Goal: Information Seeking & Learning: Learn about a topic

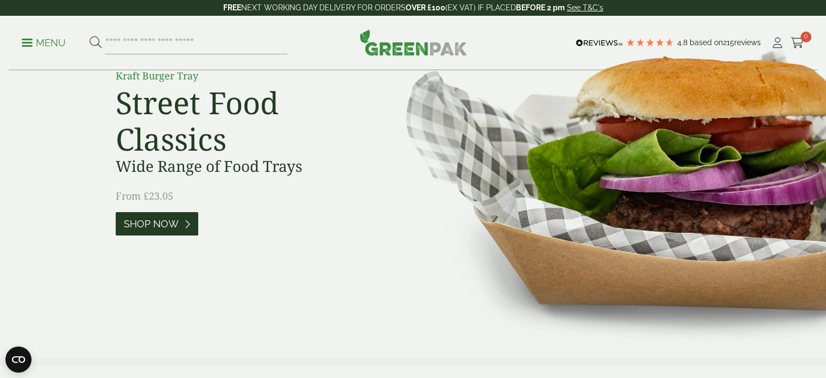
click at [165, 228] on span "Shop Now" at bounding box center [151, 224] width 55 height 12
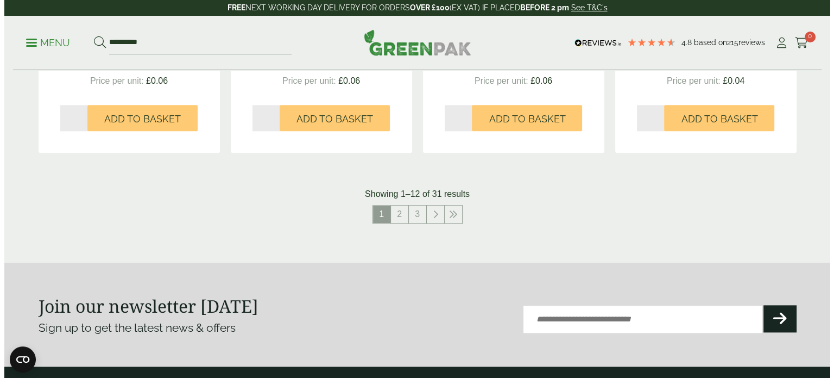
scroll to position [1304, 0]
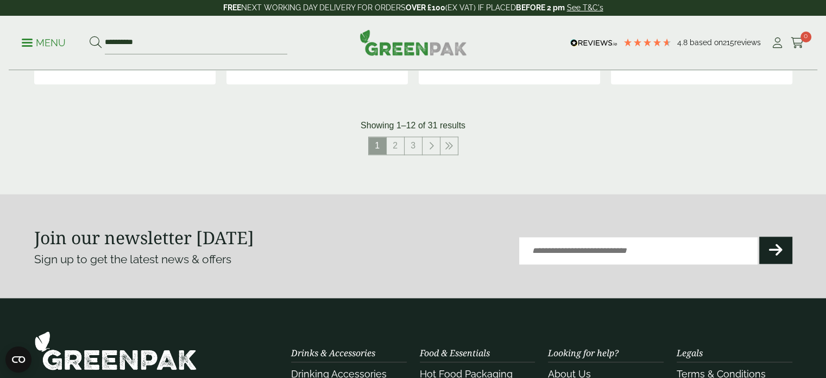
click at [39, 47] on p "Menu" at bounding box center [44, 42] width 44 height 13
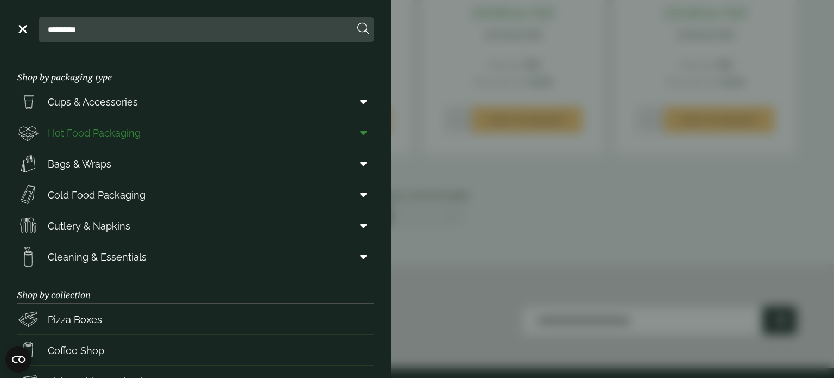
click at [93, 134] on span "Hot Food Packaging" at bounding box center [94, 132] width 93 height 15
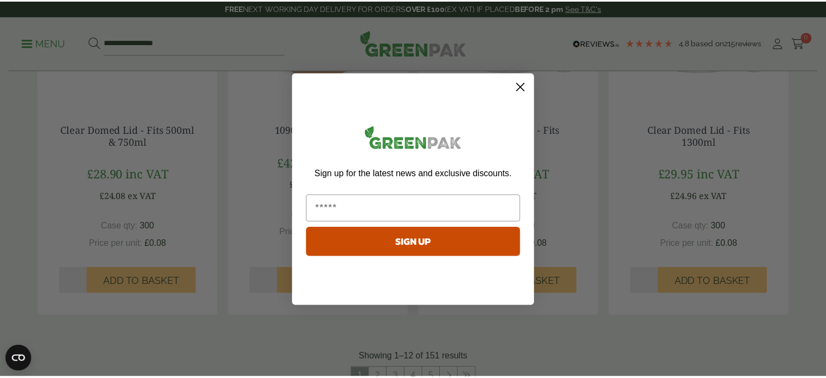
scroll to position [1087, 0]
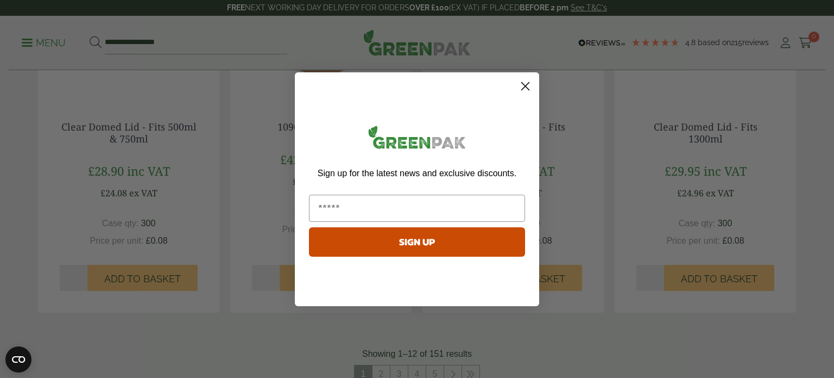
click at [526, 89] on circle "Close dialog" at bounding box center [526, 86] width 18 height 18
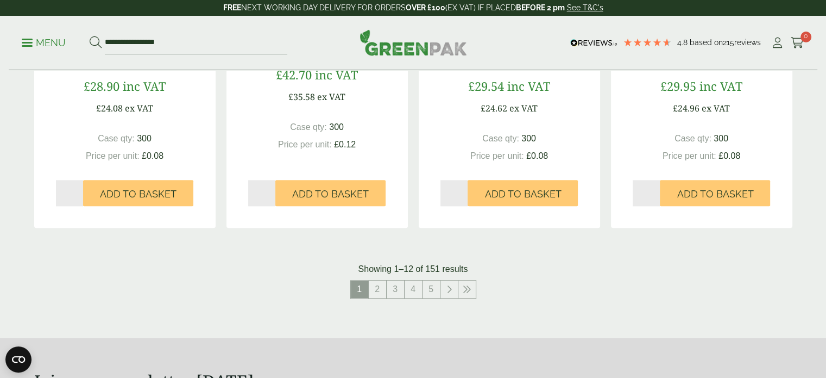
scroll to position [1195, 0]
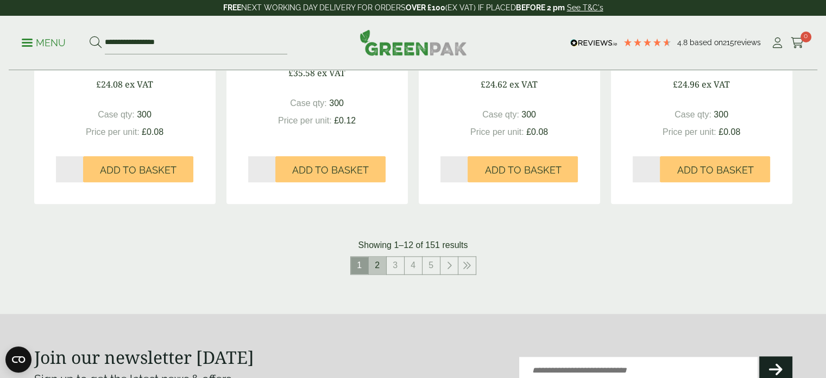
click at [372, 266] on link "2" at bounding box center [377, 264] width 17 height 17
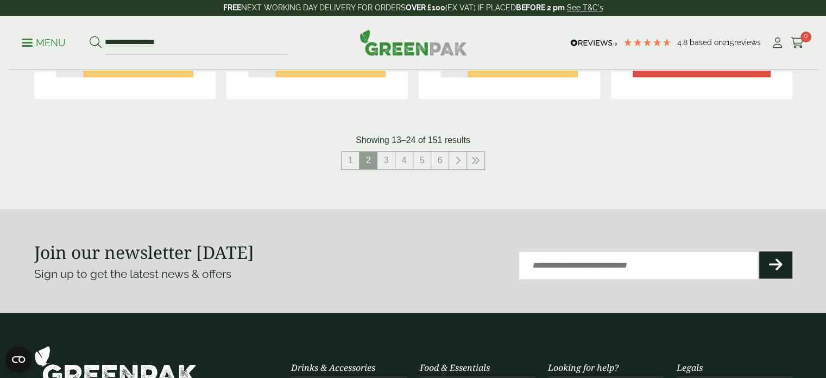
scroll to position [1304, 0]
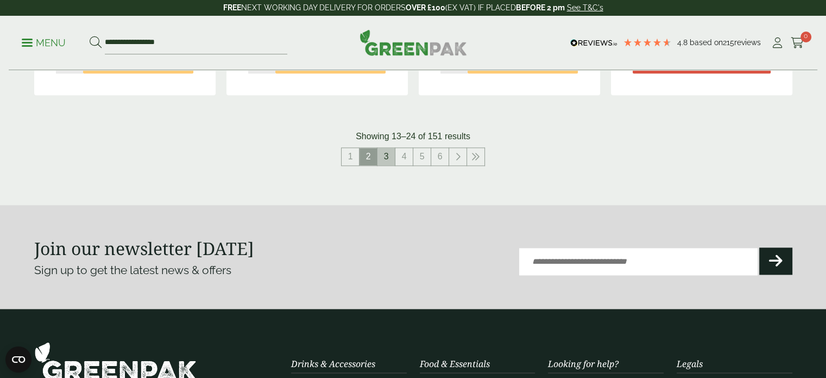
click at [384, 158] on link "3" at bounding box center [386, 156] width 17 height 17
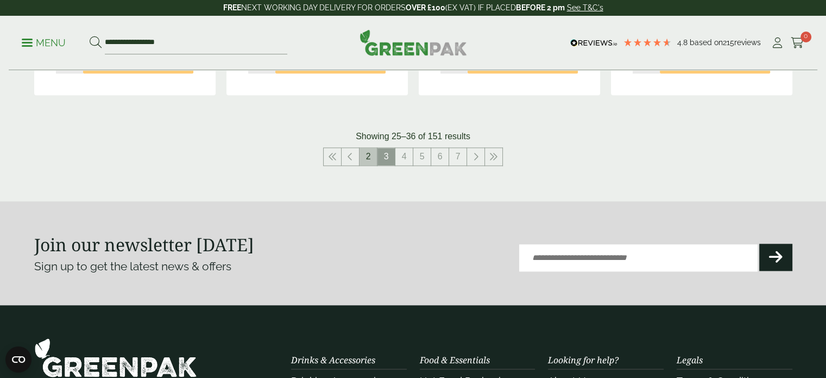
click at [370, 163] on link "2" at bounding box center [368, 156] width 17 height 17
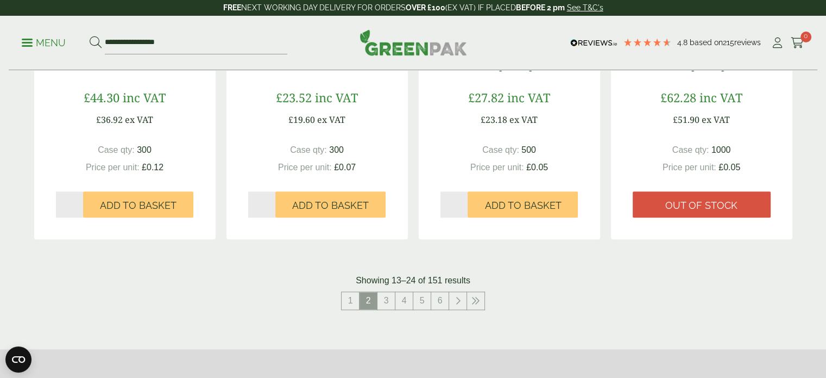
scroll to position [1250, 0]
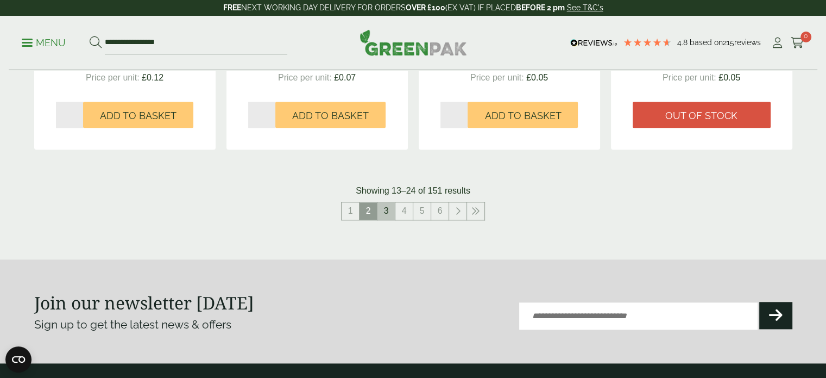
click at [391, 214] on link "3" at bounding box center [386, 210] width 17 height 17
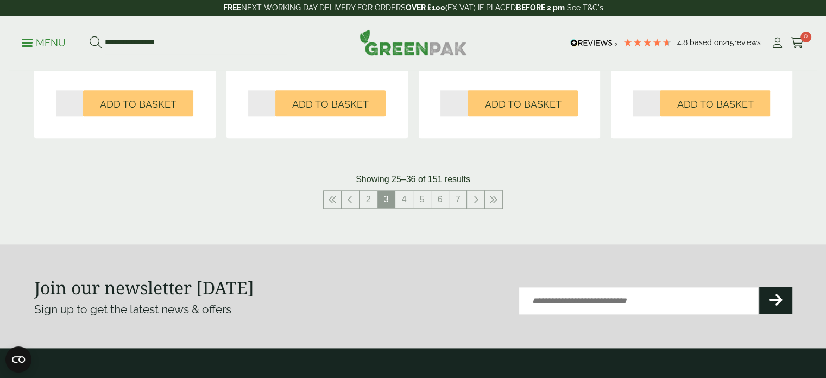
scroll to position [1358, 0]
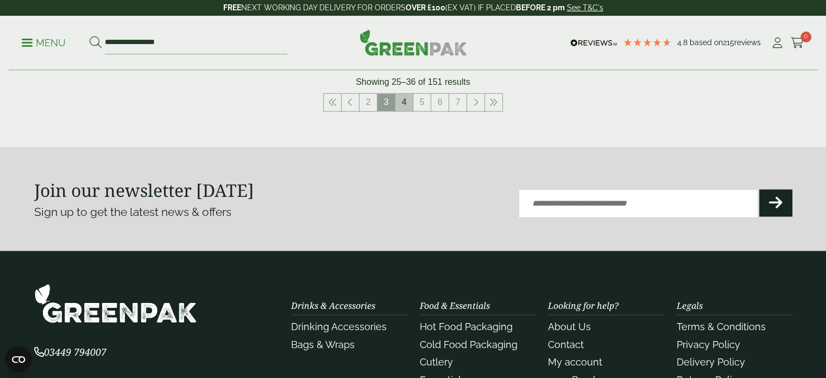
click at [403, 106] on link "4" at bounding box center [404, 101] width 17 height 17
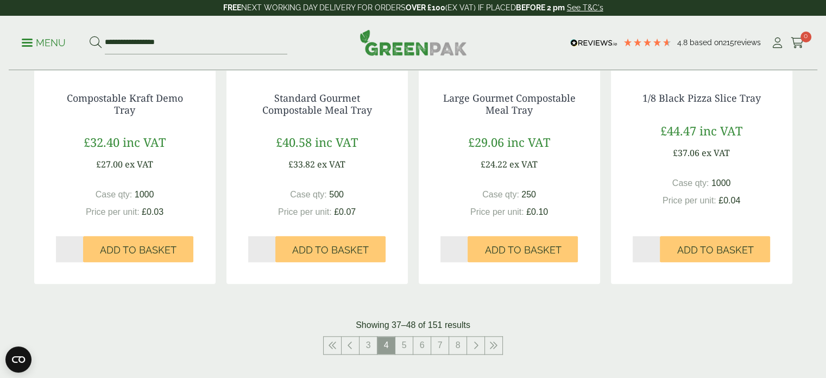
scroll to position [1195, 0]
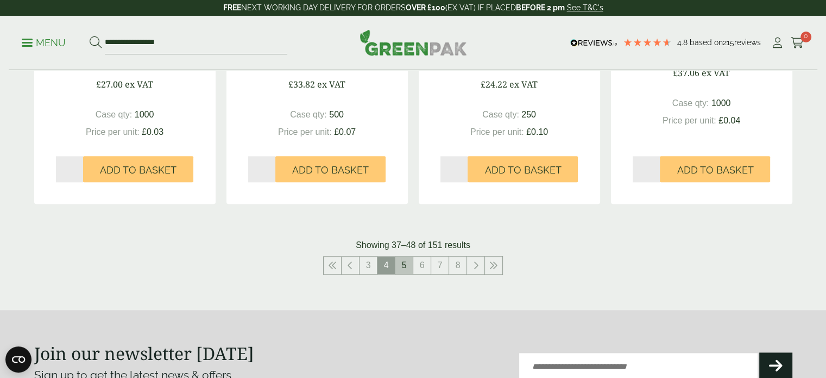
click at [404, 262] on link "5" at bounding box center [404, 264] width 17 height 17
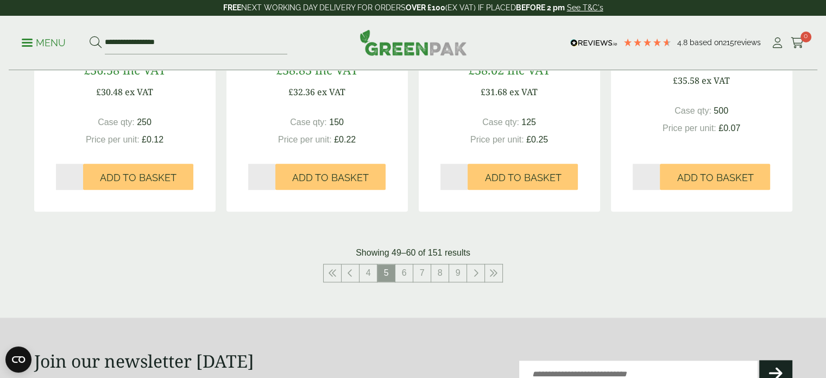
scroll to position [1250, 0]
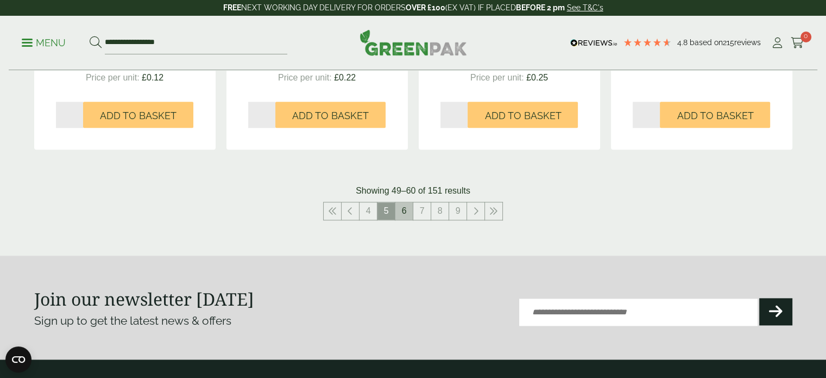
click at [405, 215] on link "6" at bounding box center [404, 210] width 17 height 17
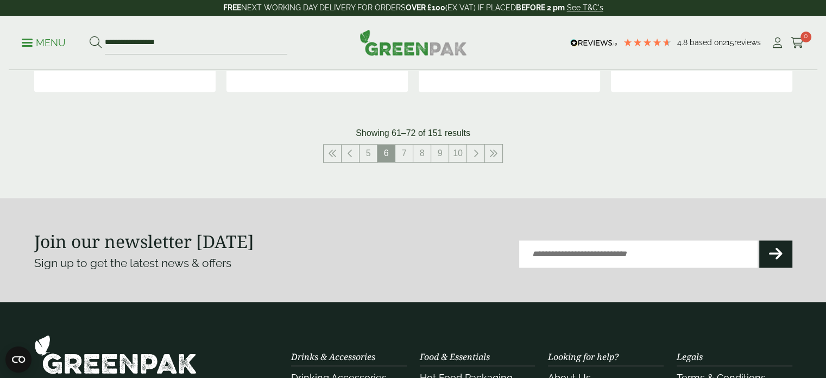
scroll to position [1358, 0]
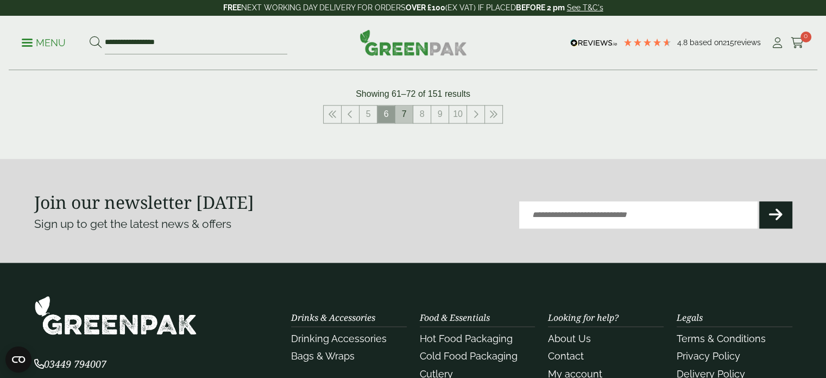
click at [400, 114] on link "7" at bounding box center [404, 113] width 17 height 17
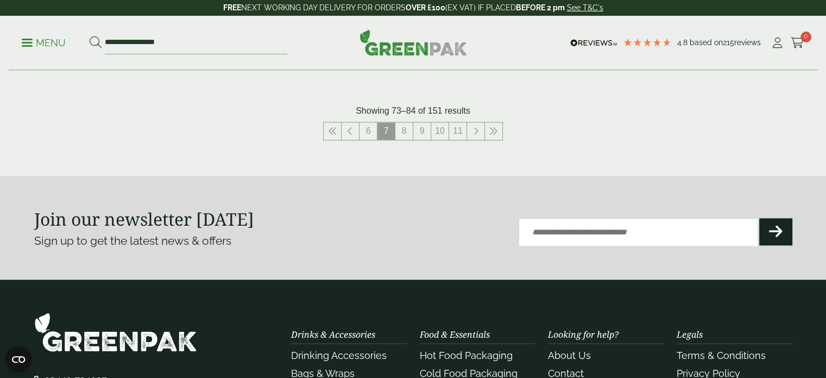
scroll to position [1250, 0]
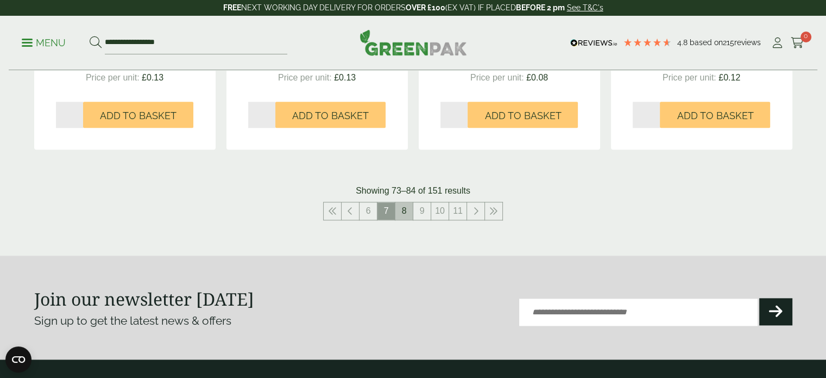
click at [406, 212] on link "8" at bounding box center [404, 210] width 17 height 17
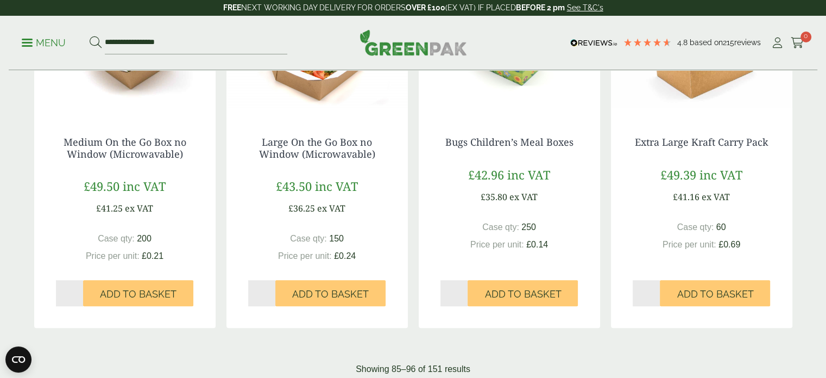
scroll to position [1141, 0]
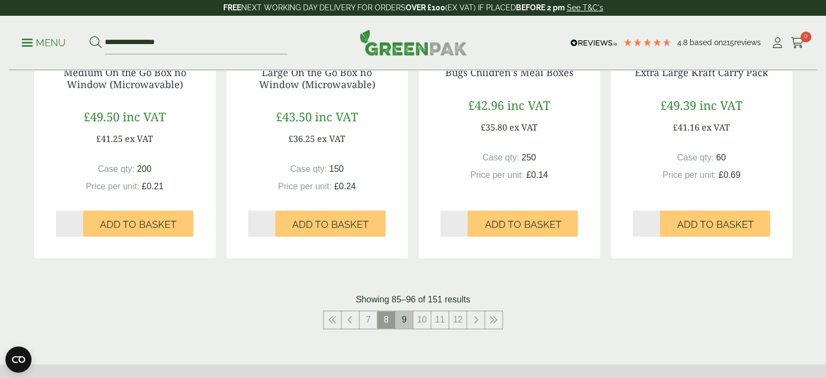
click at [407, 317] on link "9" at bounding box center [404, 319] width 17 height 17
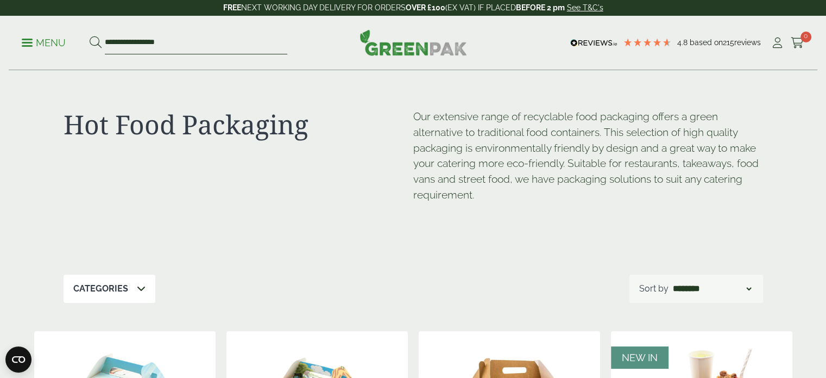
click at [159, 51] on input "**********" at bounding box center [196, 43] width 183 height 23
type input "*****"
click at [90, 36] on button at bounding box center [96, 43] width 12 height 14
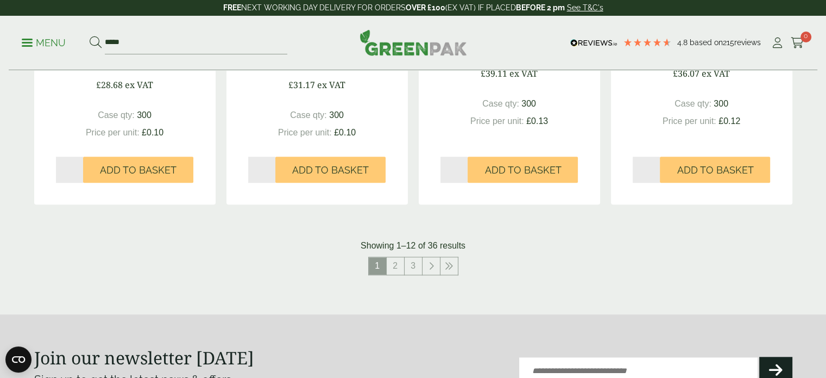
scroll to position [1195, 0]
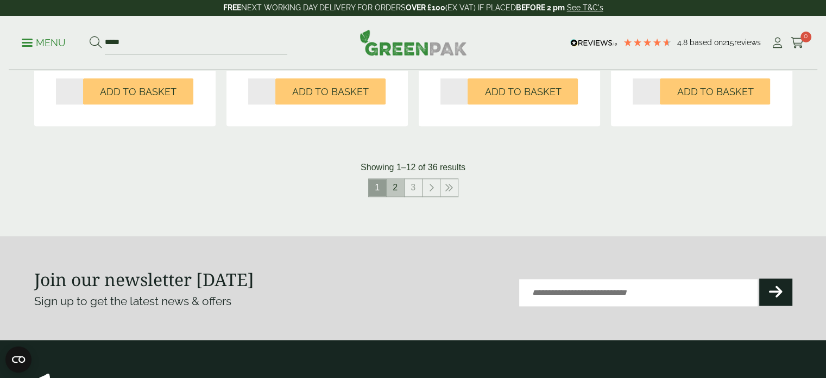
click at [391, 189] on link "2" at bounding box center [395, 187] width 17 height 17
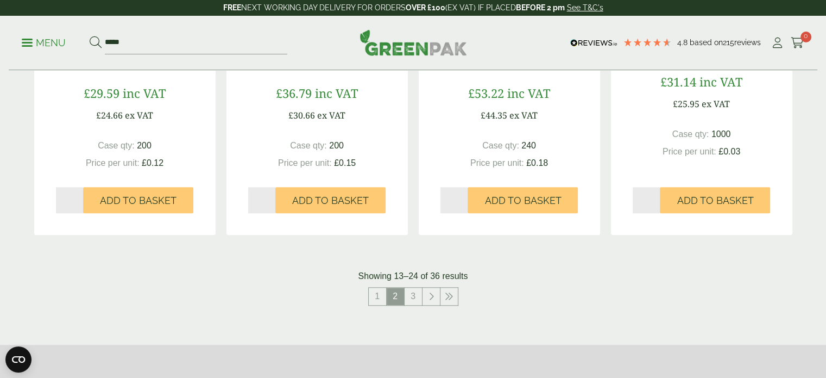
scroll to position [1250, 0]
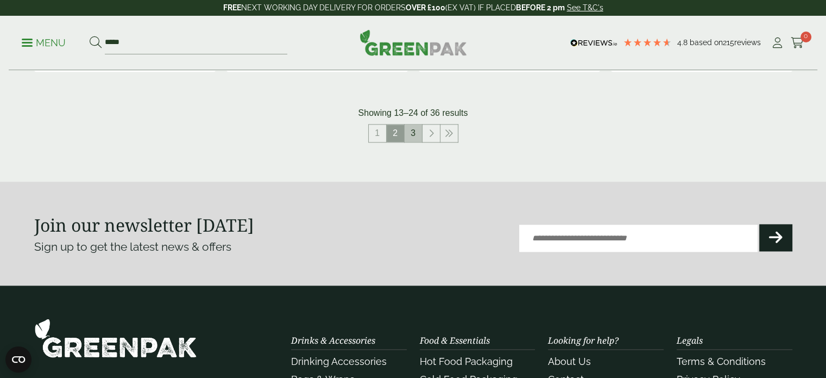
click at [411, 139] on link "3" at bounding box center [413, 132] width 17 height 17
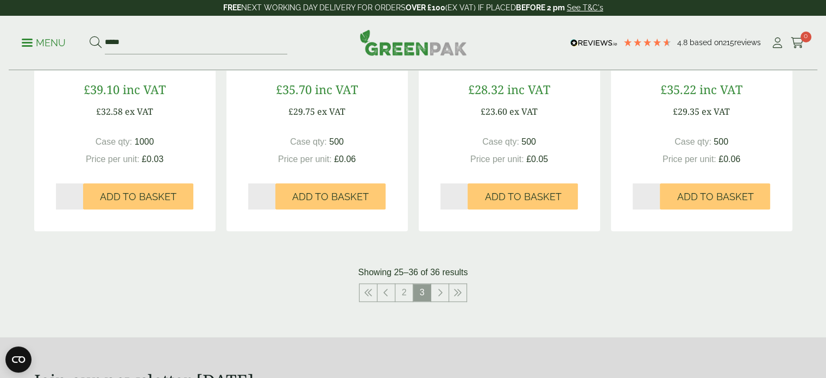
scroll to position [1087, 0]
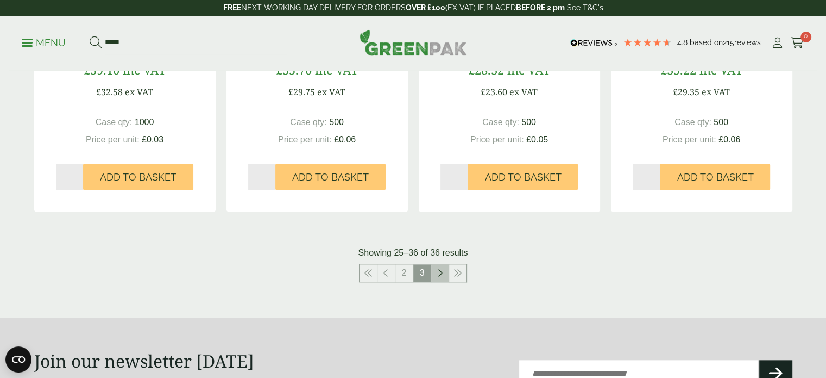
click at [436, 274] on link at bounding box center [439, 272] width 17 height 17
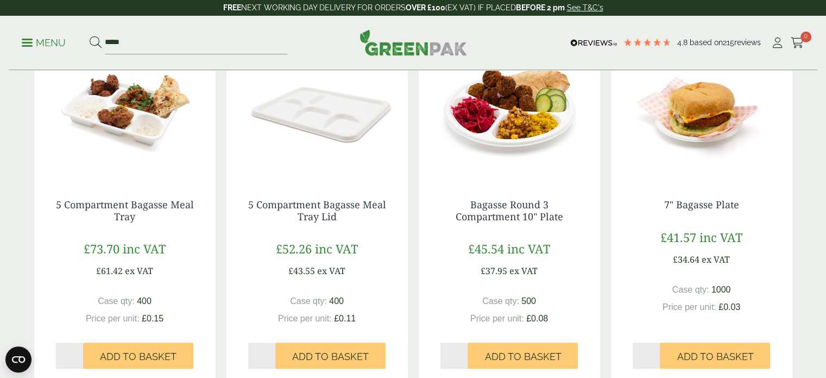
scroll to position [1448, 0]
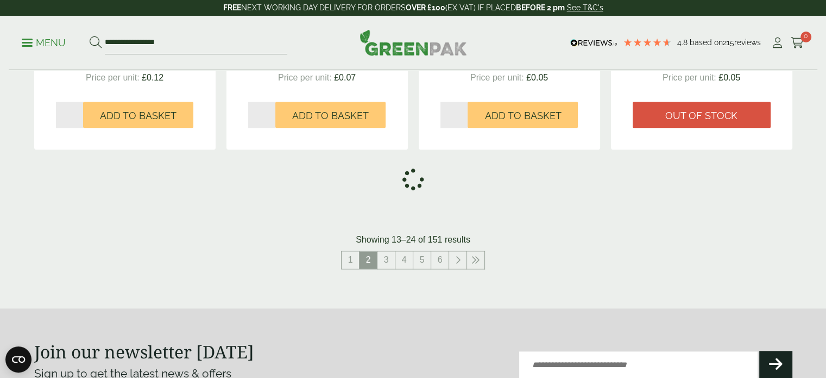
scroll to position [1304, 0]
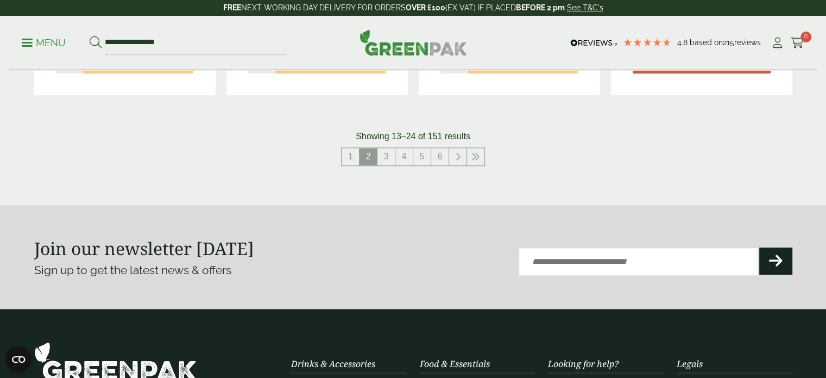
scroll to position [1195, 0]
